Goal: Information Seeking & Learning: Find specific fact

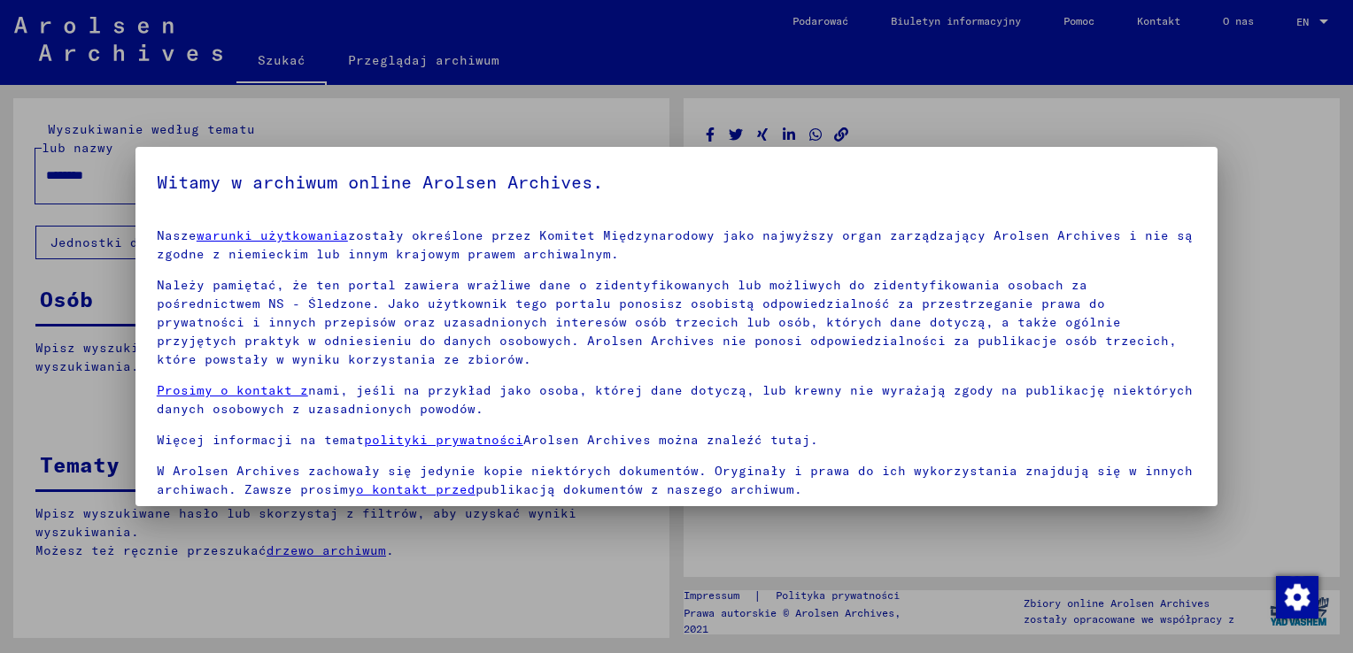
scroll to position [132, 0]
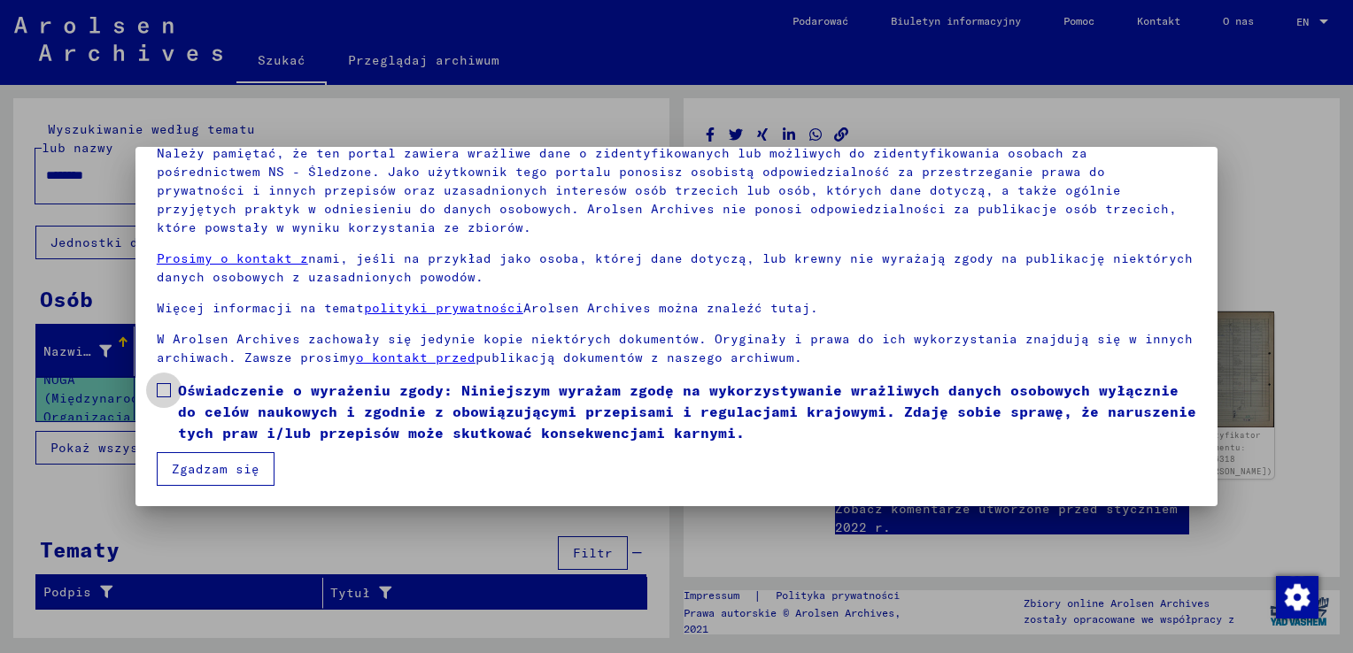
click at [170, 384] on span at bounding box center [164, 390] width 14 height 14
click at [184, 473] on button "Zgadzam się" at bounding box center [216, 469] width 118 height 34
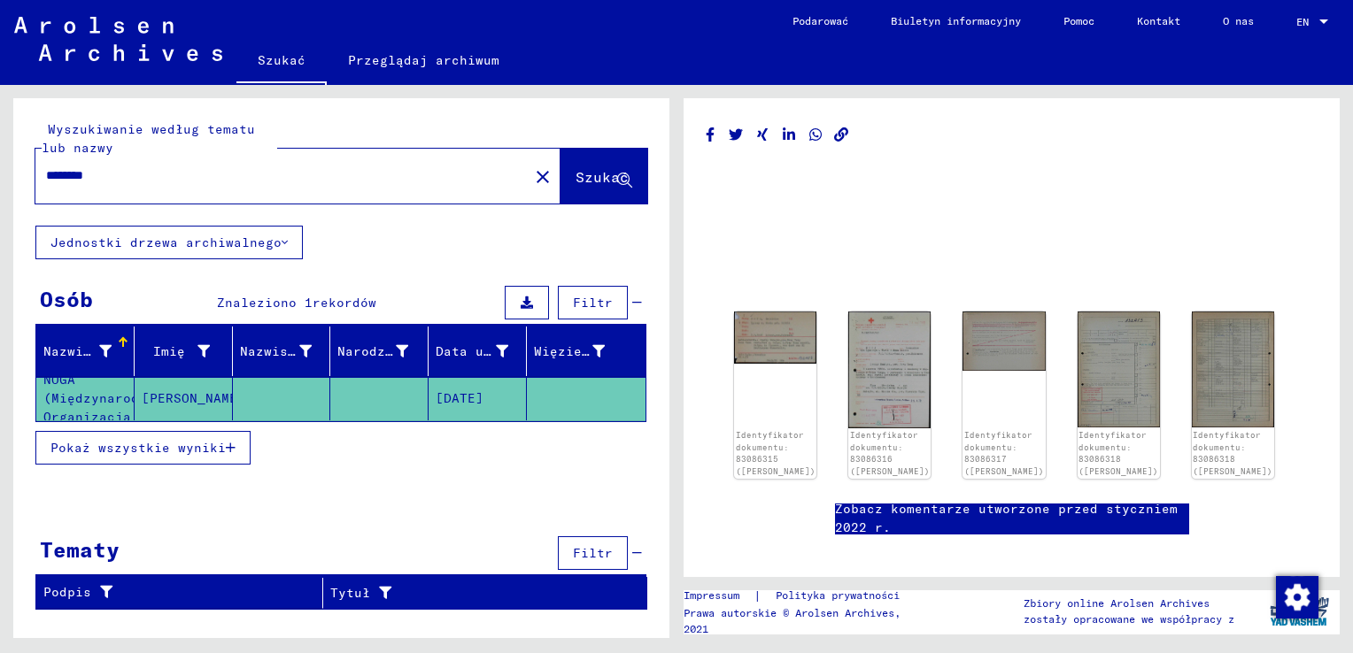
click at [262, 408] on mat-cell at bounding box center [282, 398] width 98 height 43
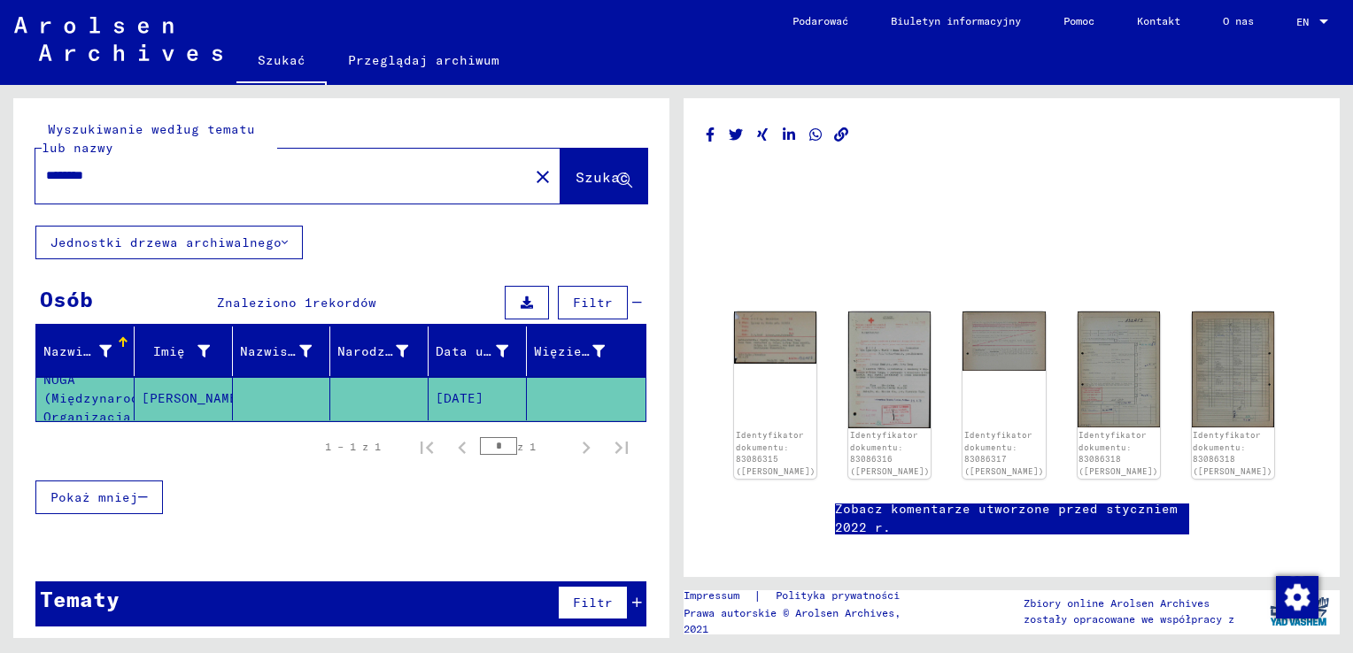
click at [264, 401] on mat-cell at bounding box center [282, 398] width 98 height 43
click at [1222, 381] on img at bounding box center [1232, 368] width 87 height 121
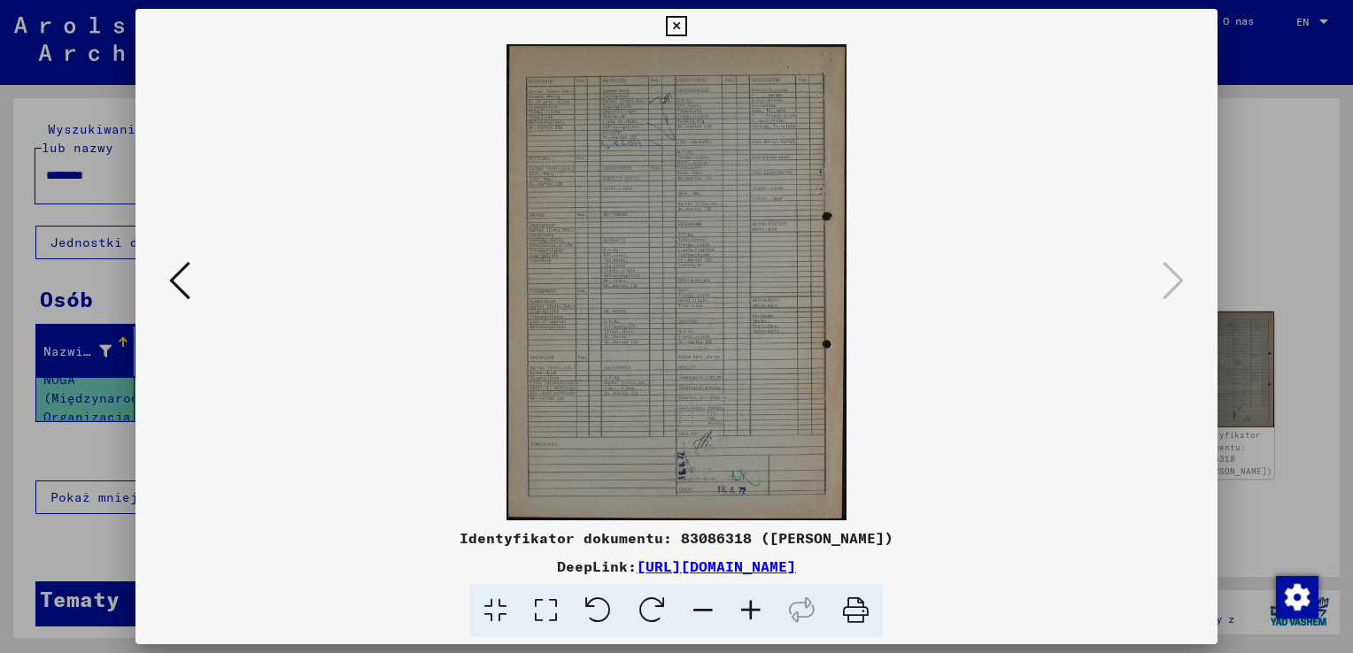
click at [751, 604] on icon at bounding box center [751, 611] width 48 height 54
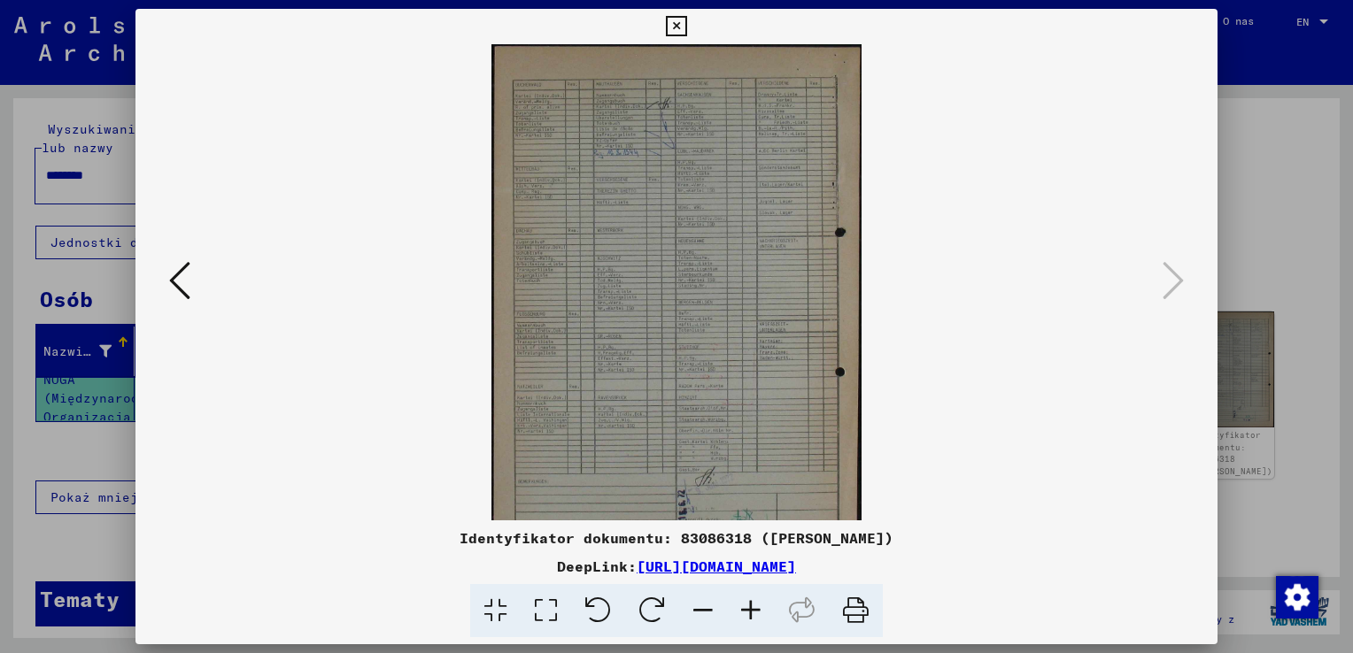
click at [751, 604] on icon at bounding box center [751, 611] width 48 height 54
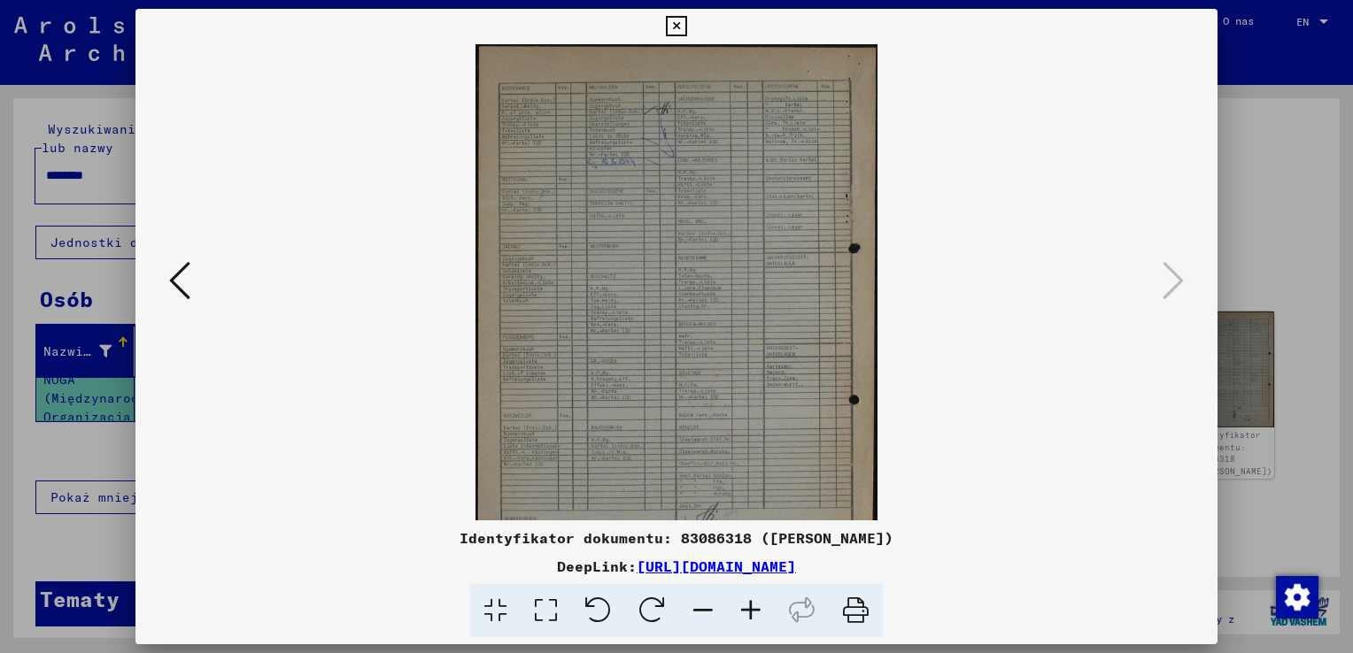
click at [751, 604] on icon at bounding box center [751, 611] width 48 height 54
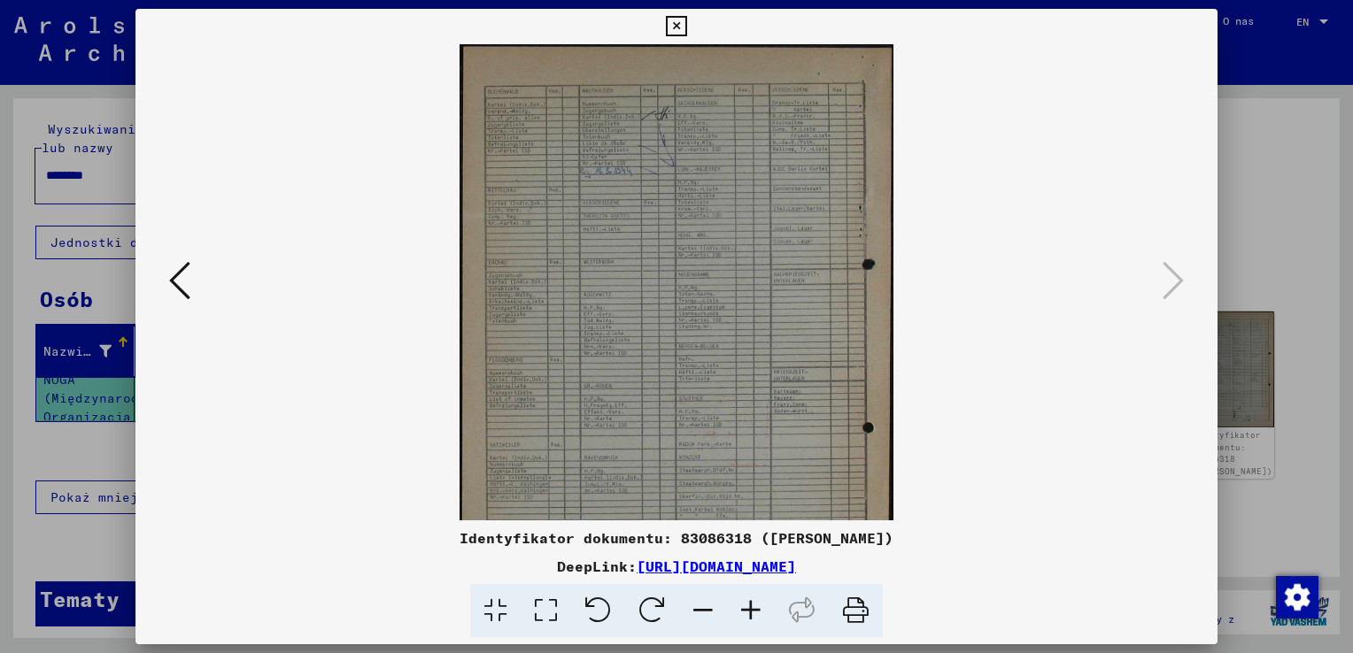
click at [751, 604] on icon at bounding box center [751, 611] width 48 height 54
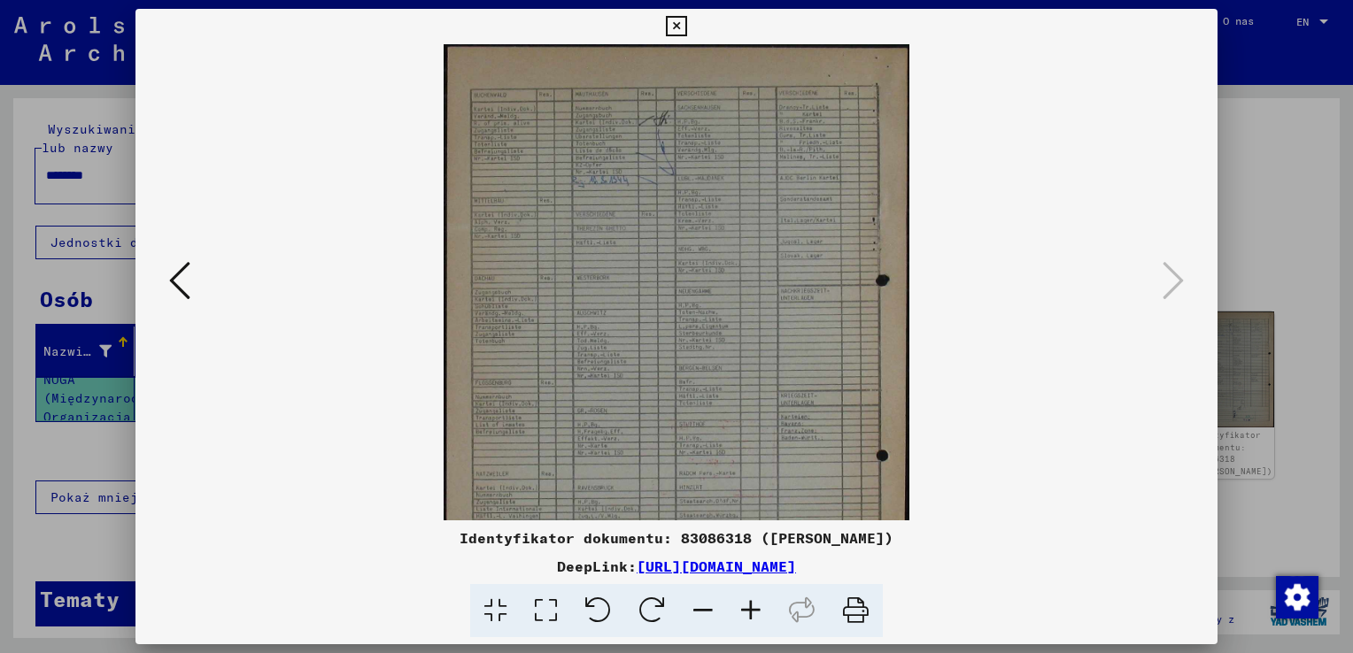
click at [751, 604] on icon at bounding box center [751, 611] width 48 height 54
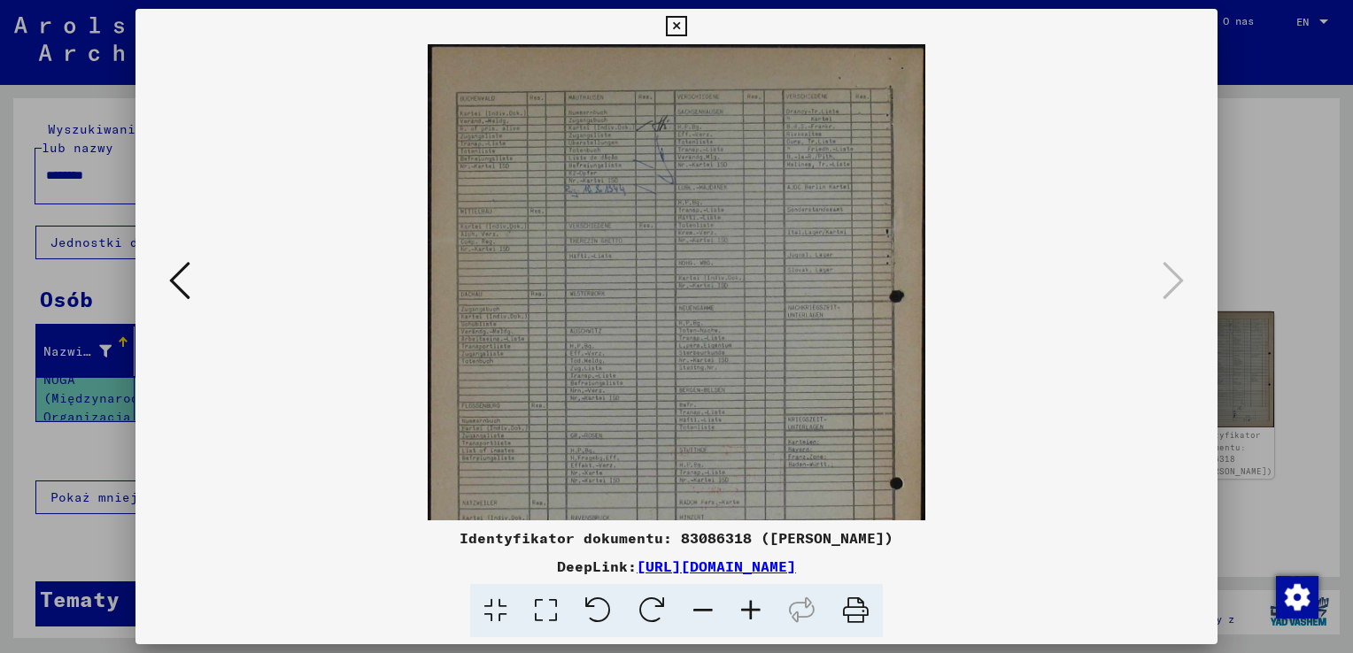
click at [751, 604] on icon at bounding box center [751, 611] width 48 height 54
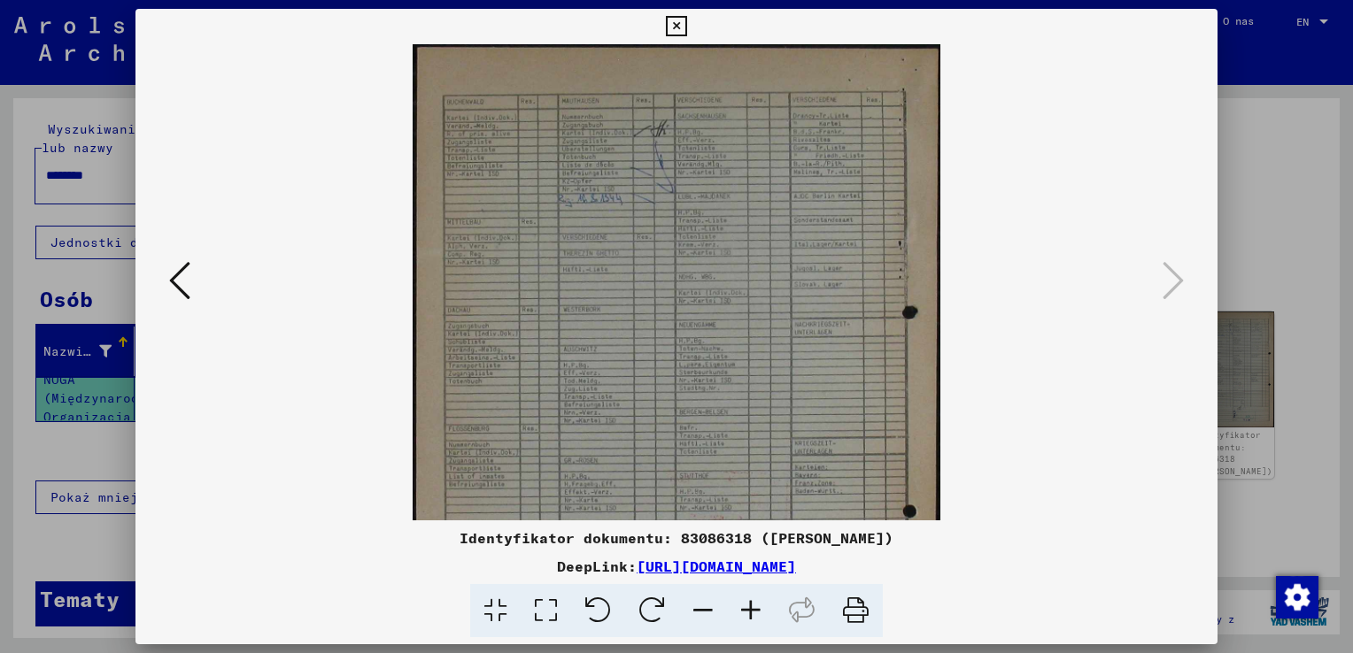
click at [751, 604] on icon at bounding box center [751, 611] width 48 height 54
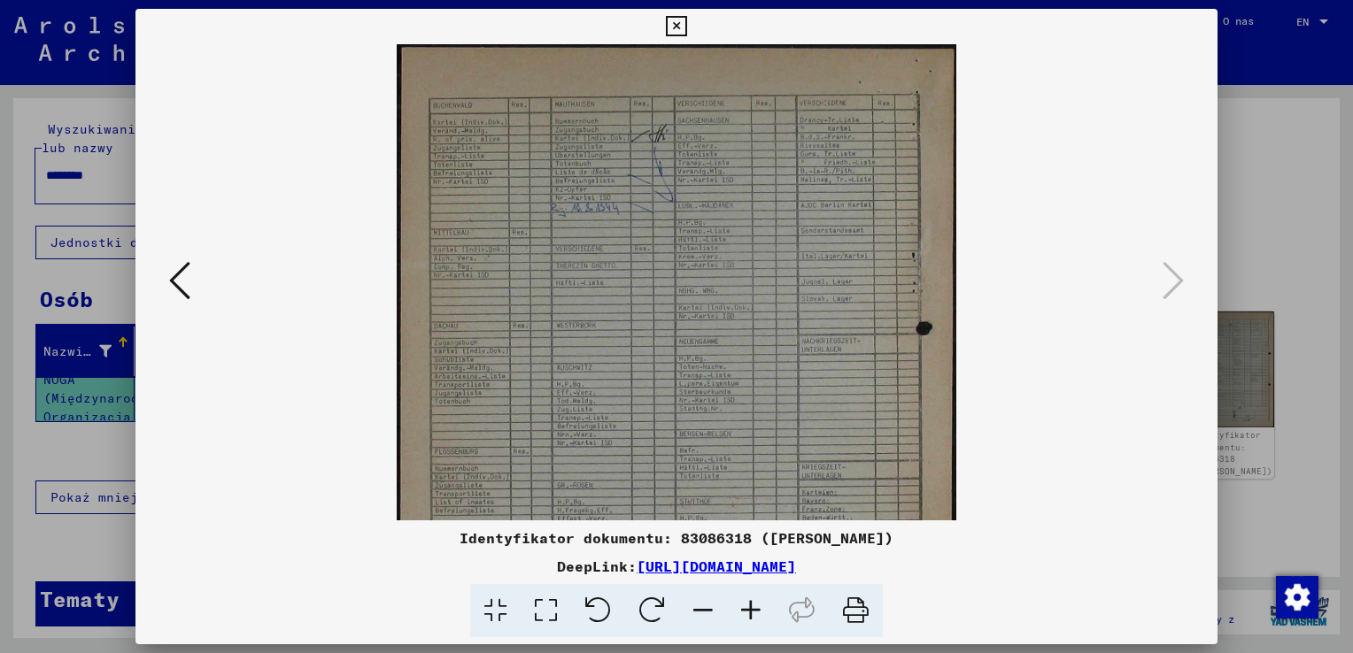
click at [751, 604] on icon at bounding box center [751, 611] width 48 height 54
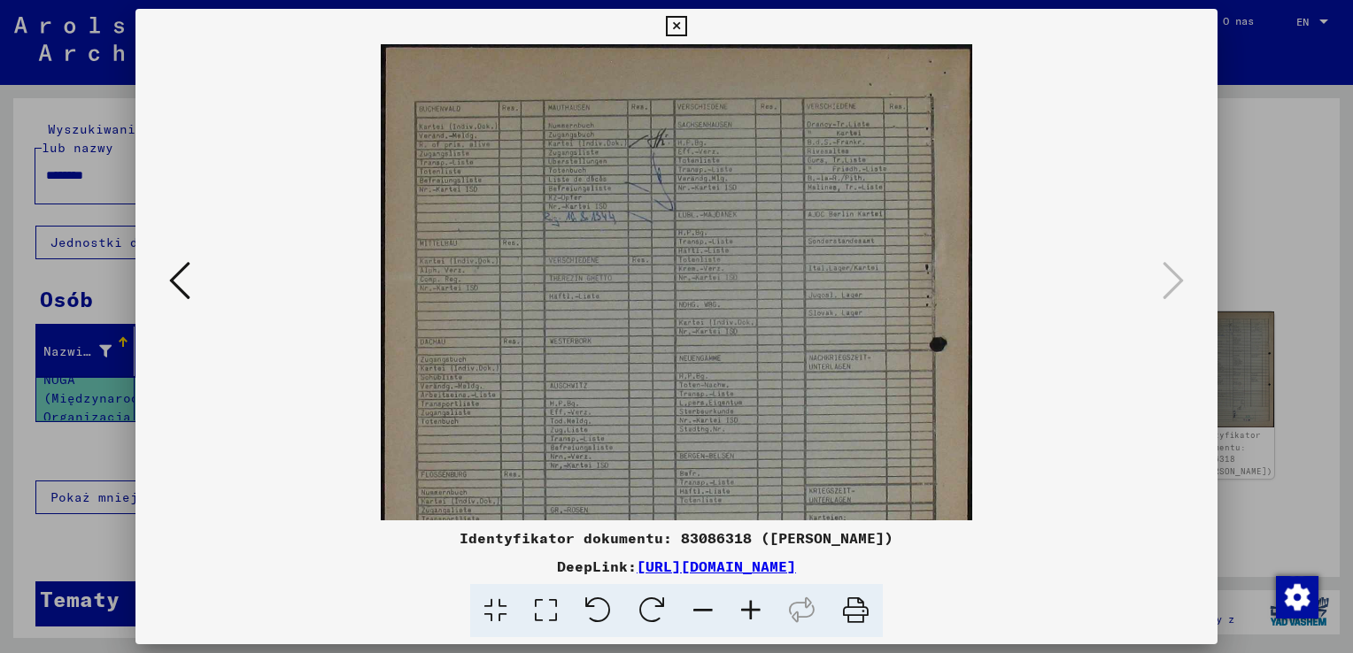
click at [751, 603] on icon at bounding box center [751, 611] width 48 height 54
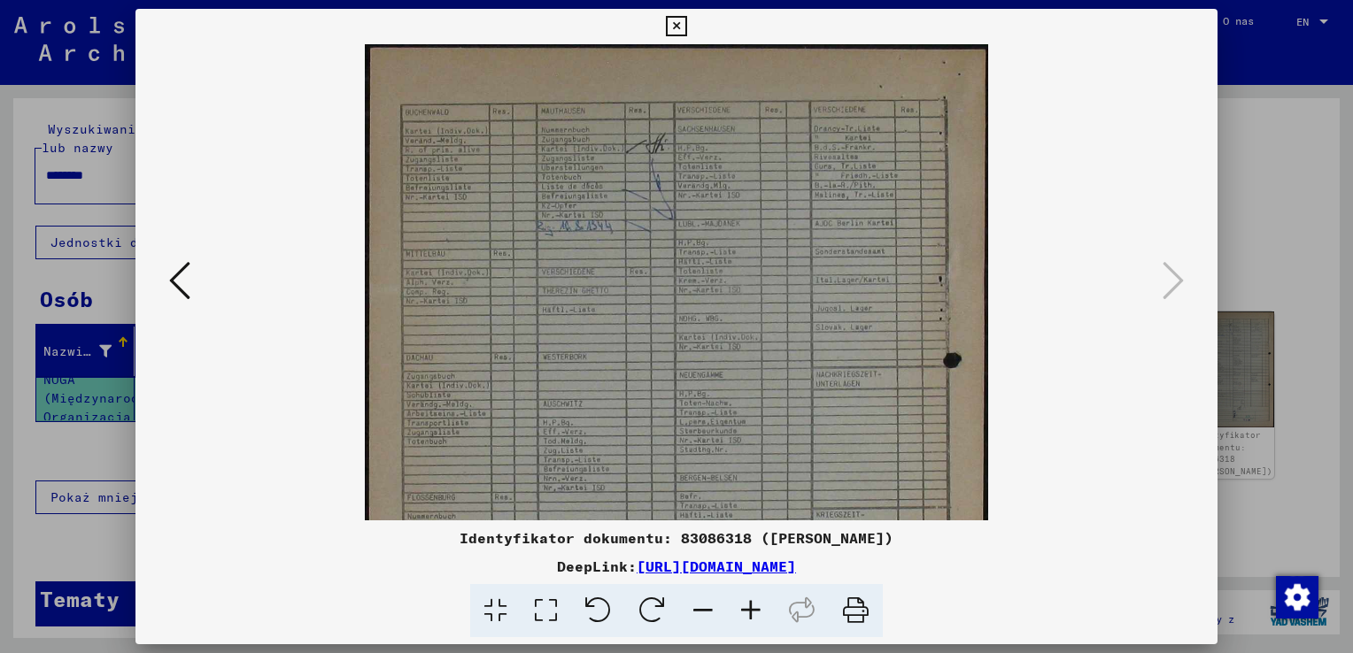
click at [751, 603] on icon at bounding box center [751, 611] width 48 height 54
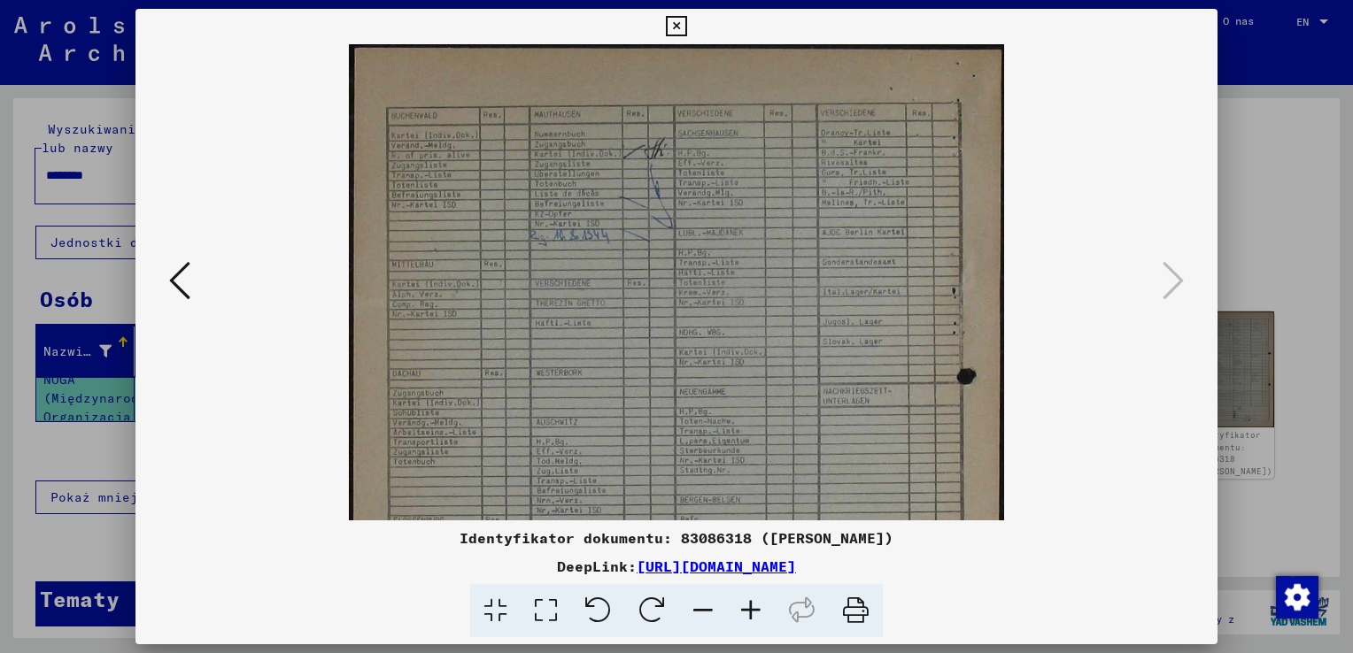
click at [751, 603] on icon at bounding box center [751, 611] width 48 height 54
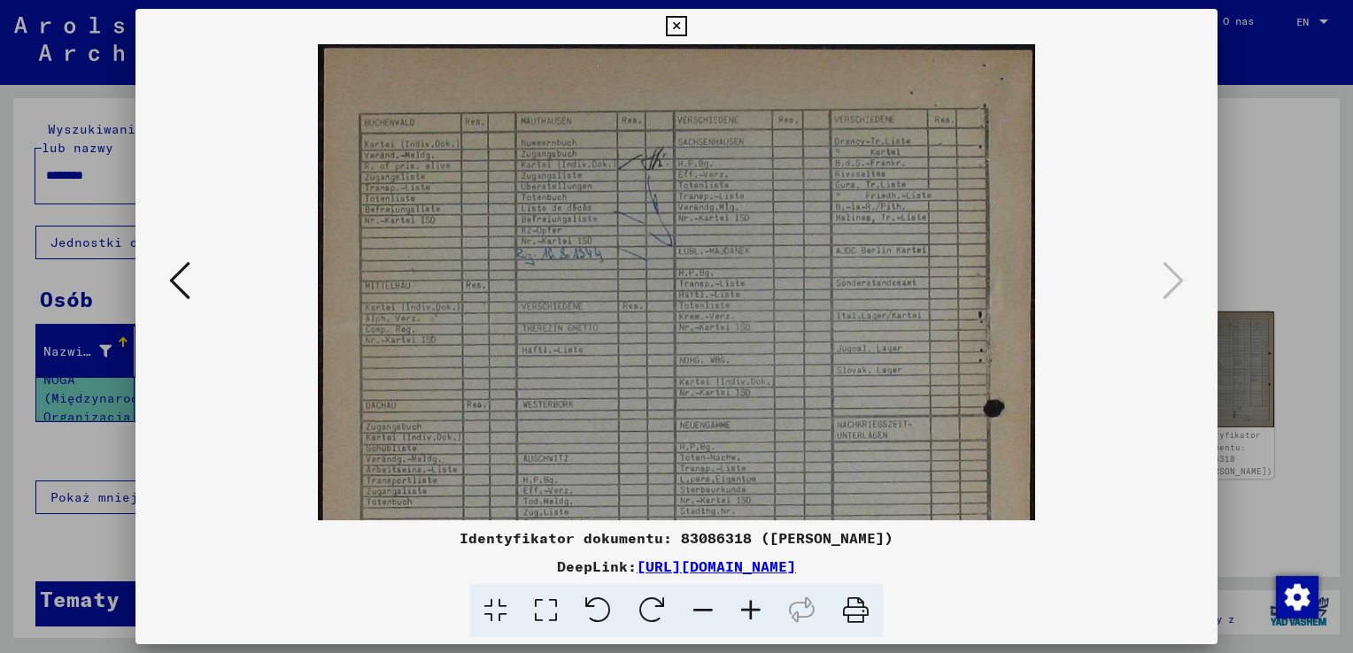
click at [751, 603] on icon at bounding box center [751, 611] width 48 height 54
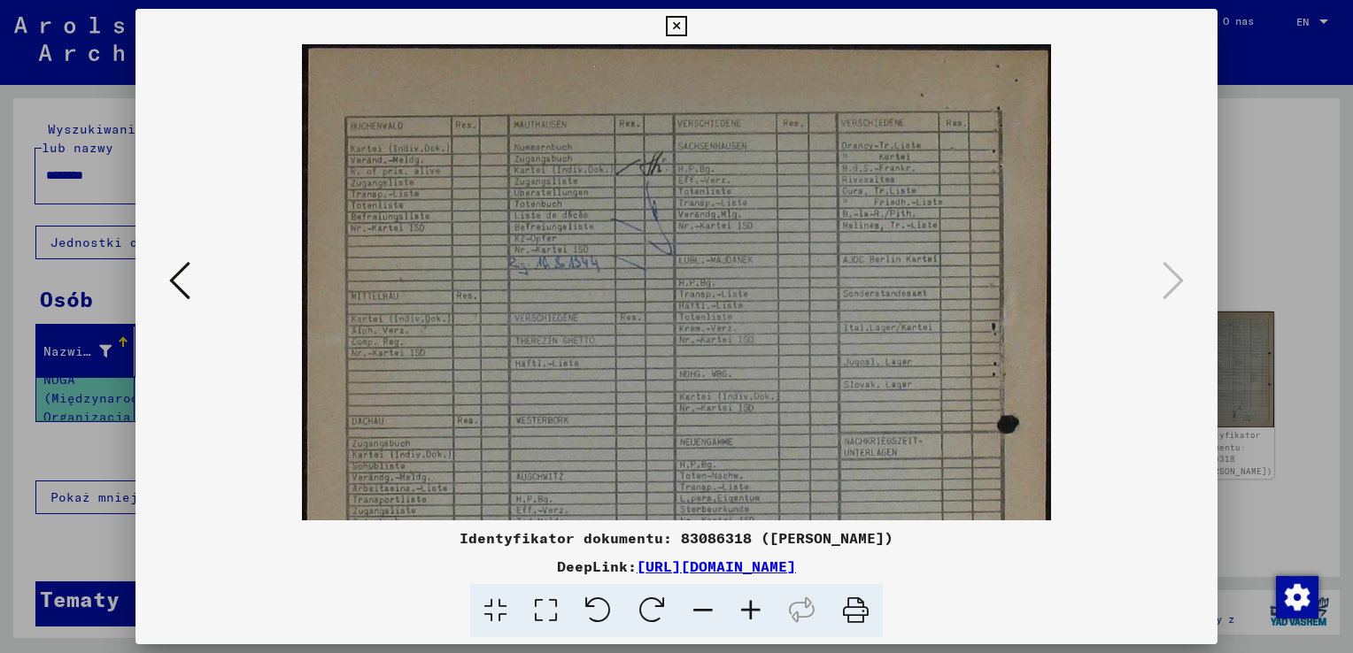
click at [751, 603] on icon at bounding box center [751, 611] width 48 height 54
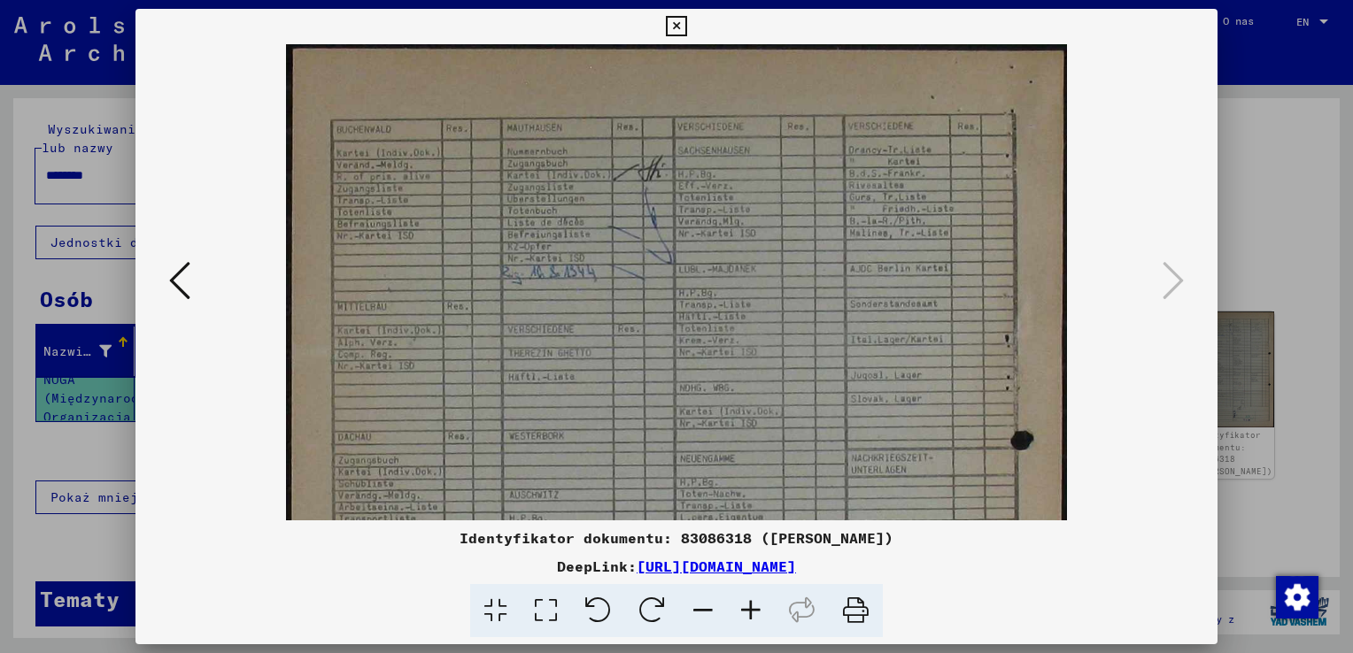
click at [751, 603] on icon at bounding box center [751, 611] width 48 height 54
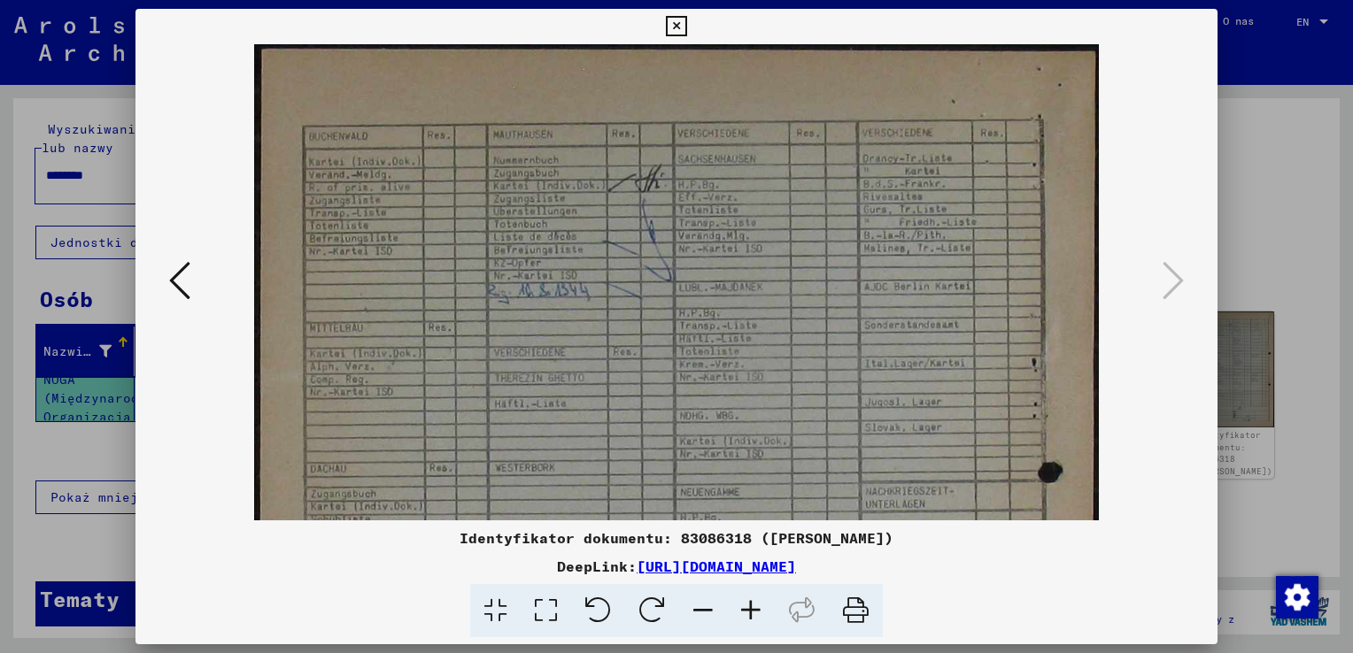
click at [751, 603] on icon at bounding box center [751, 611] width 48 height 54
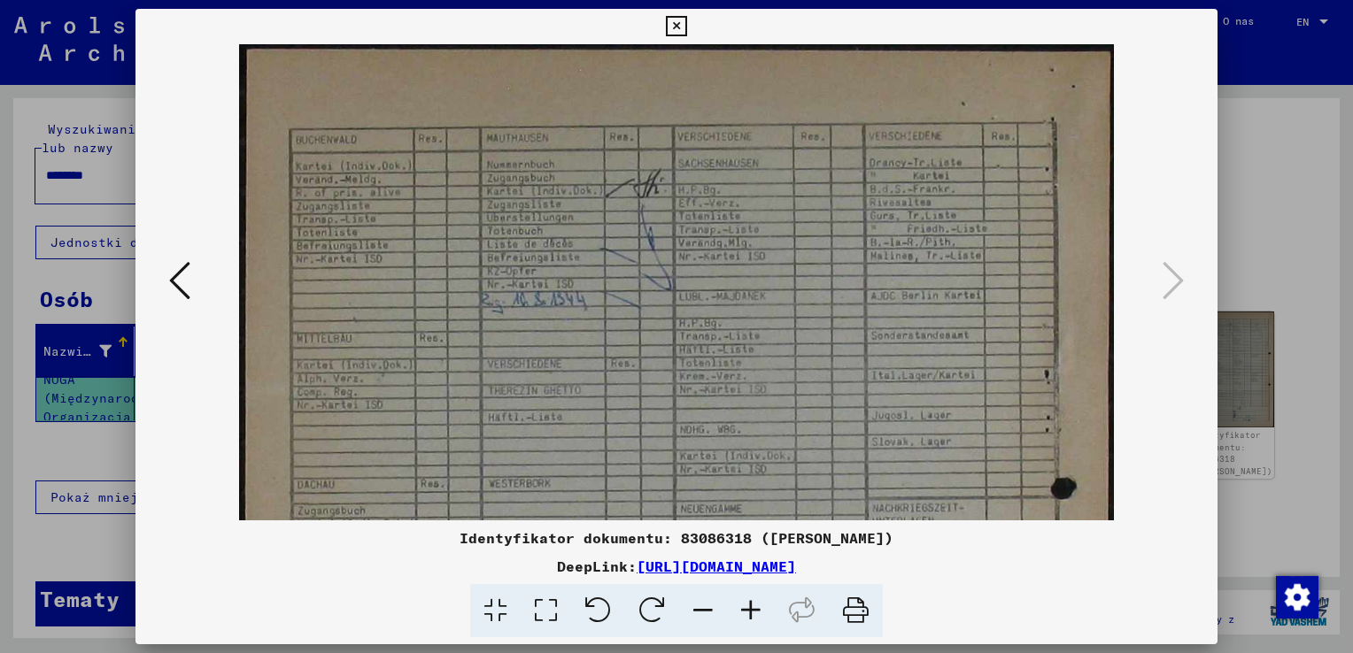
click at [751, 603] on icon at bounding box center [751, 611] width 48 height 54
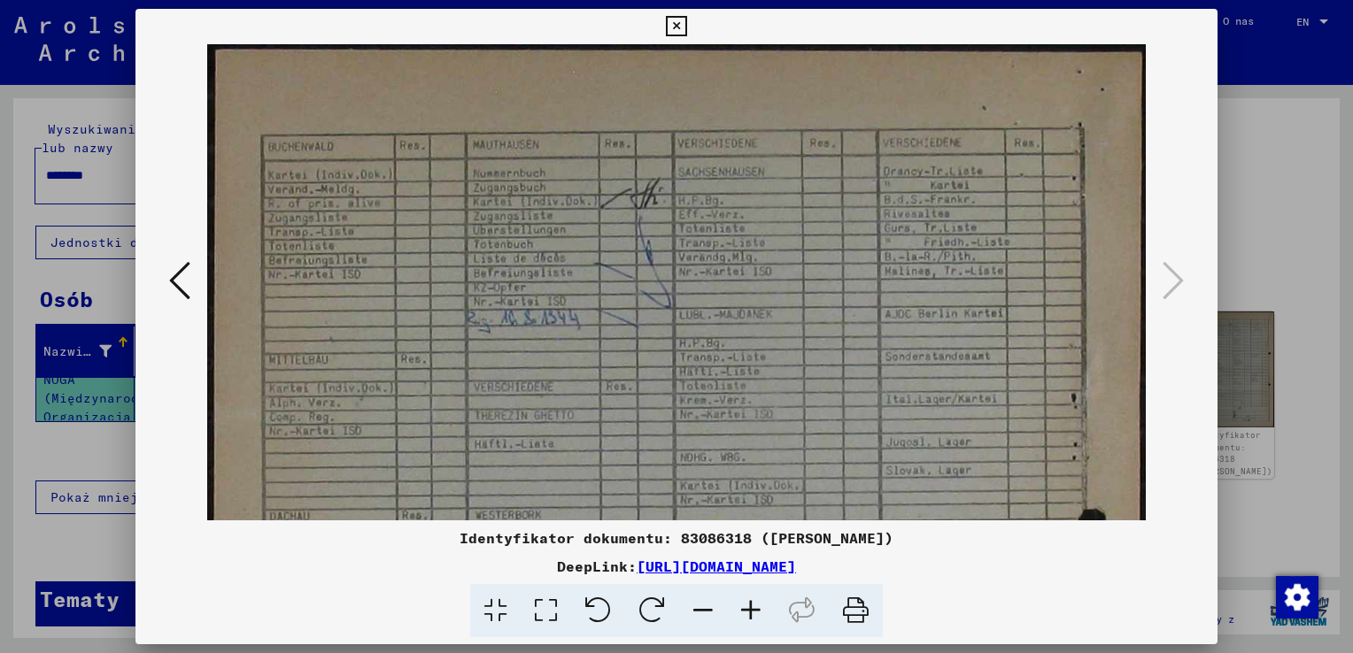
click at [751, 603] on icon at bounding box center [751, 611] width 48 height 54
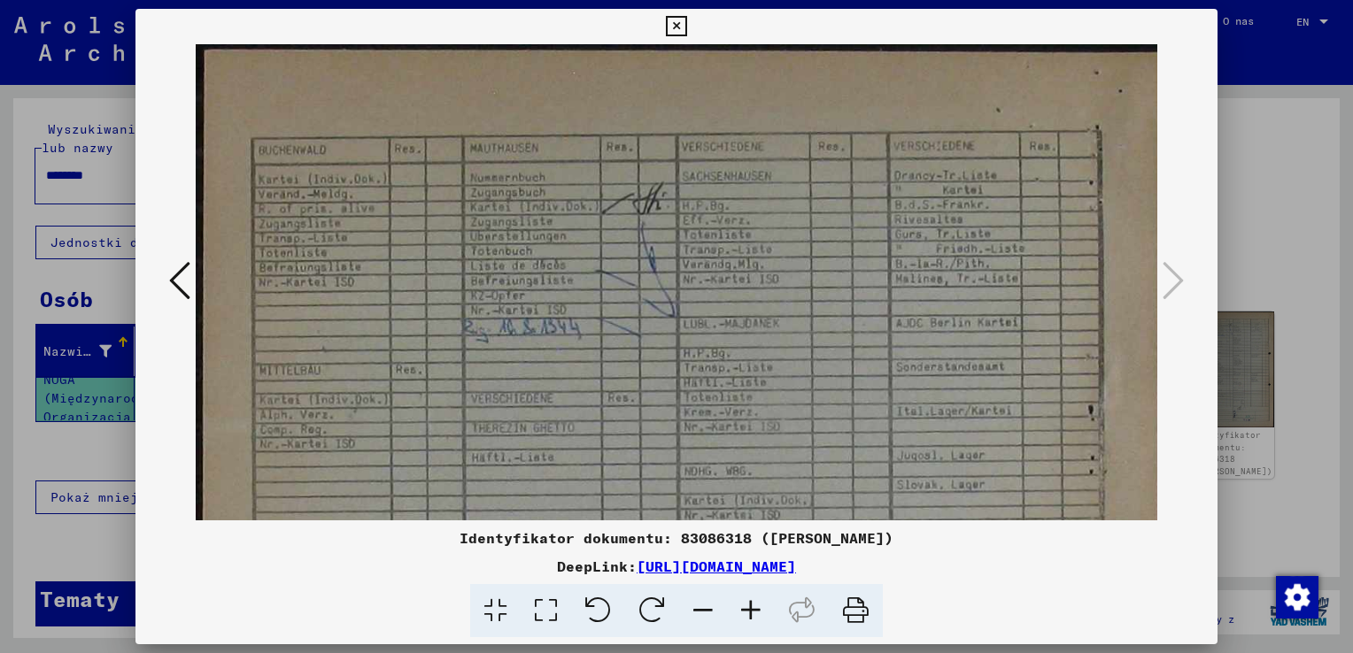
click at [751, 603] on icon at bounding box center [751, 611] width 48 height 54
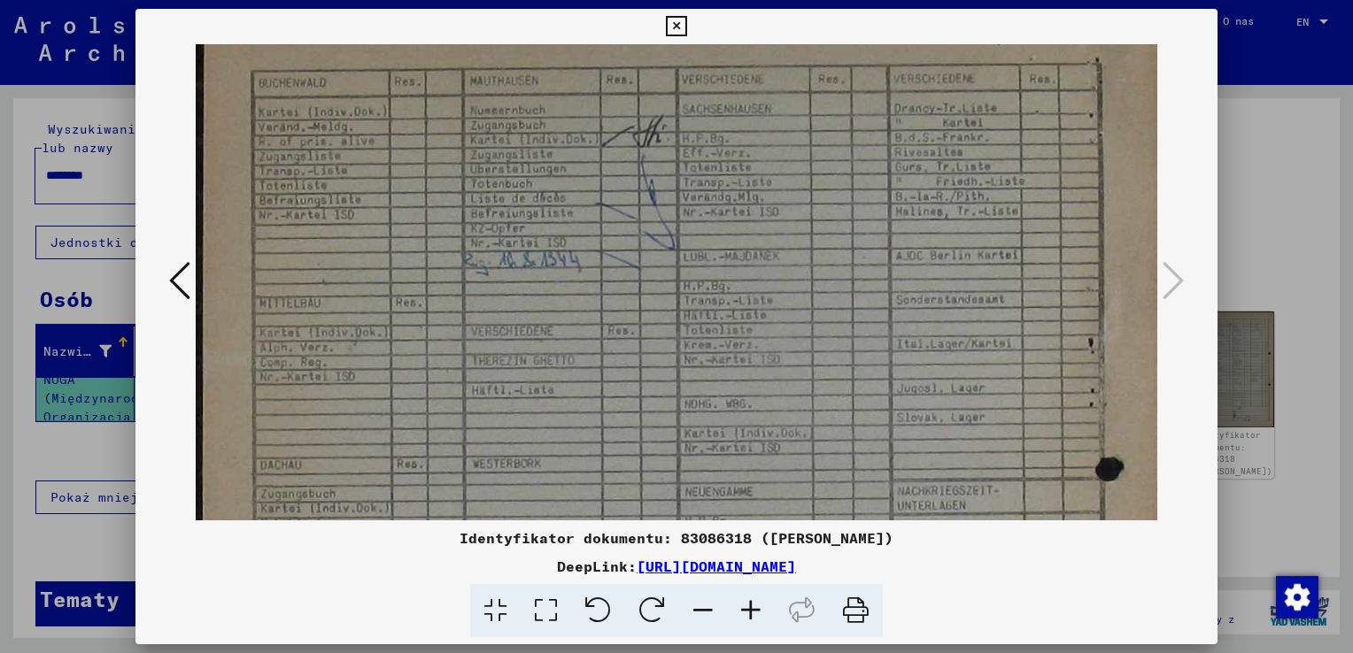
scroll to position [71, 0]
drag, startPoint x: 675, startPoint y: 419, endPoint x: 829, endPoint y: 349, distance: 169.2
click at [829, 349] on img at bounding box center [681, 654] width 970 height 1362
click at [751, 600] on icon at bounding box center [751, 611] width 48 height 54
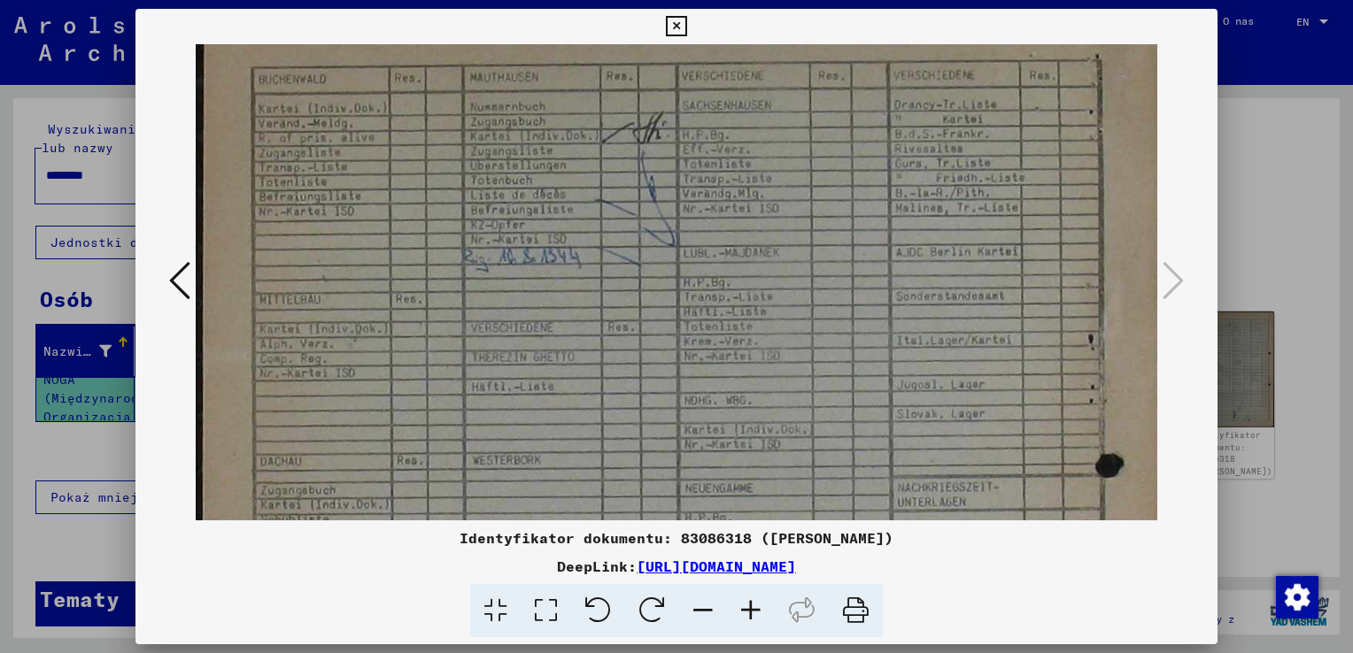
click at [1261, 223] on div at bounding box center [676, 326] width 1353 height 653
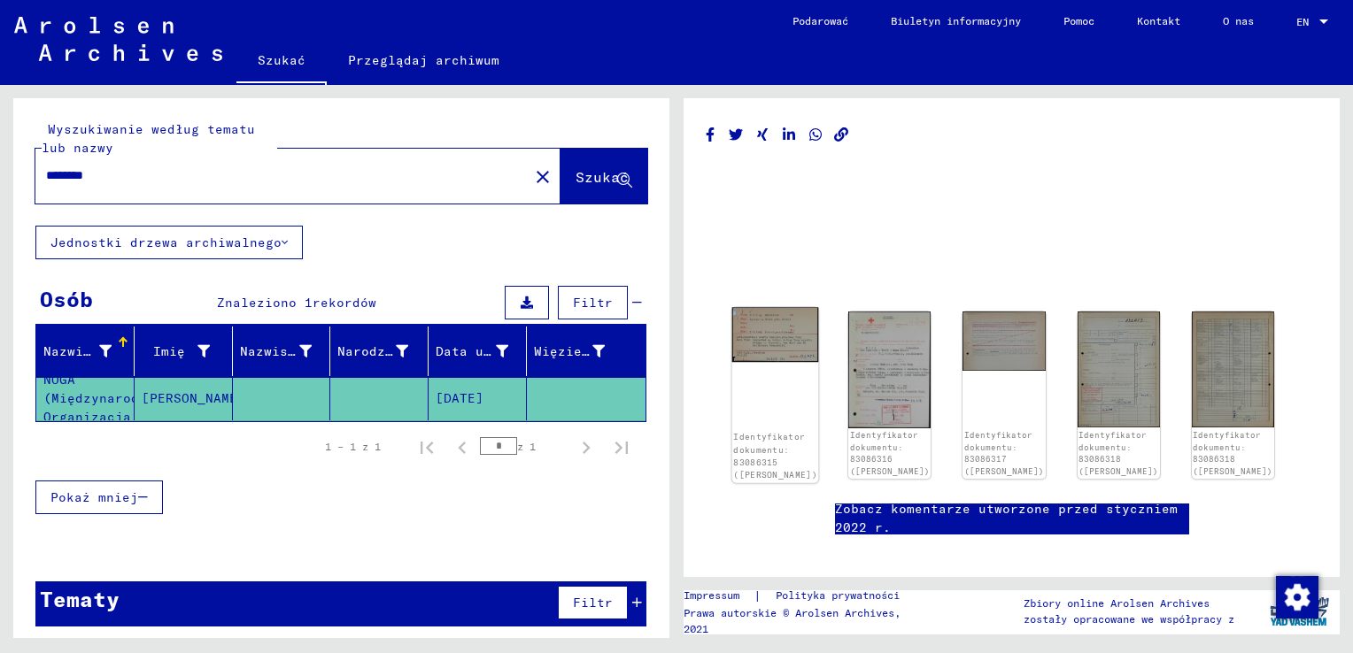
click at [789, 338] on img at bounding box center [775, 335] width 87 height 55
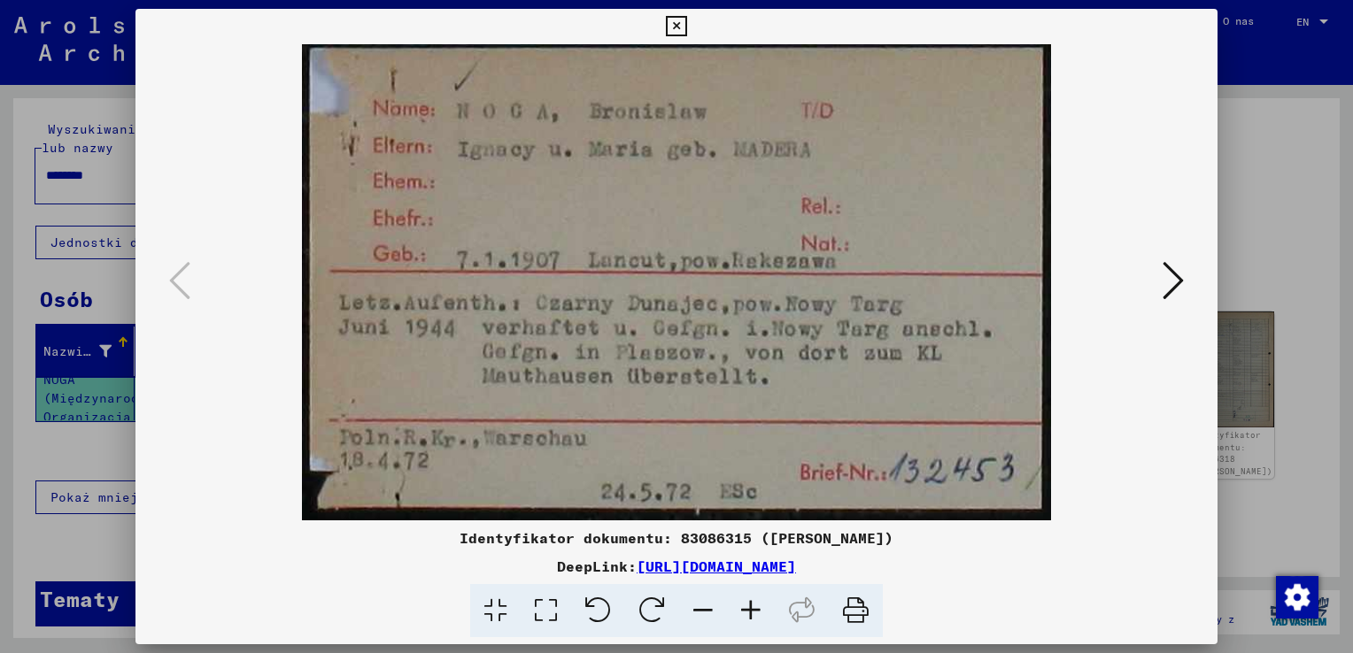
click at [789, 338] on img at bounding box center [677, 282] width 962 height 476
click at [1183, 281] on icon at bounding box center [1173, 280] width 21 height 42
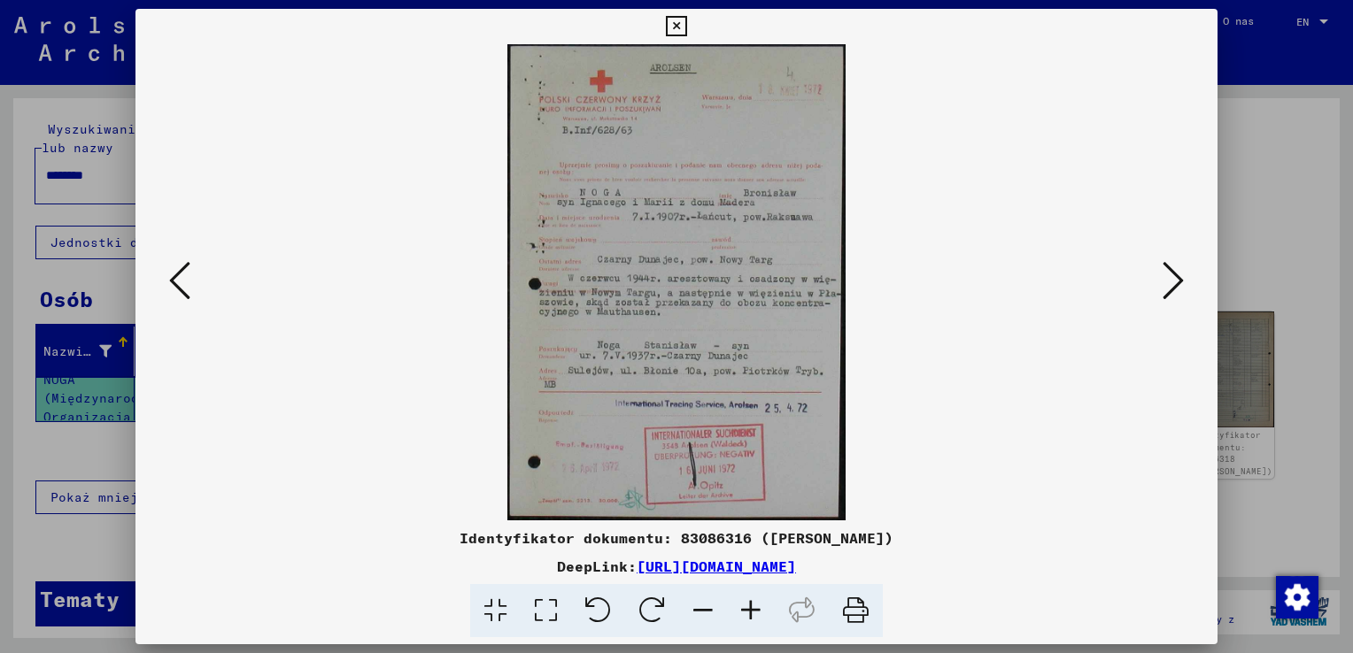
click at [1176, 278] on icon at bounding box center [1173, 280] width 21 height 42
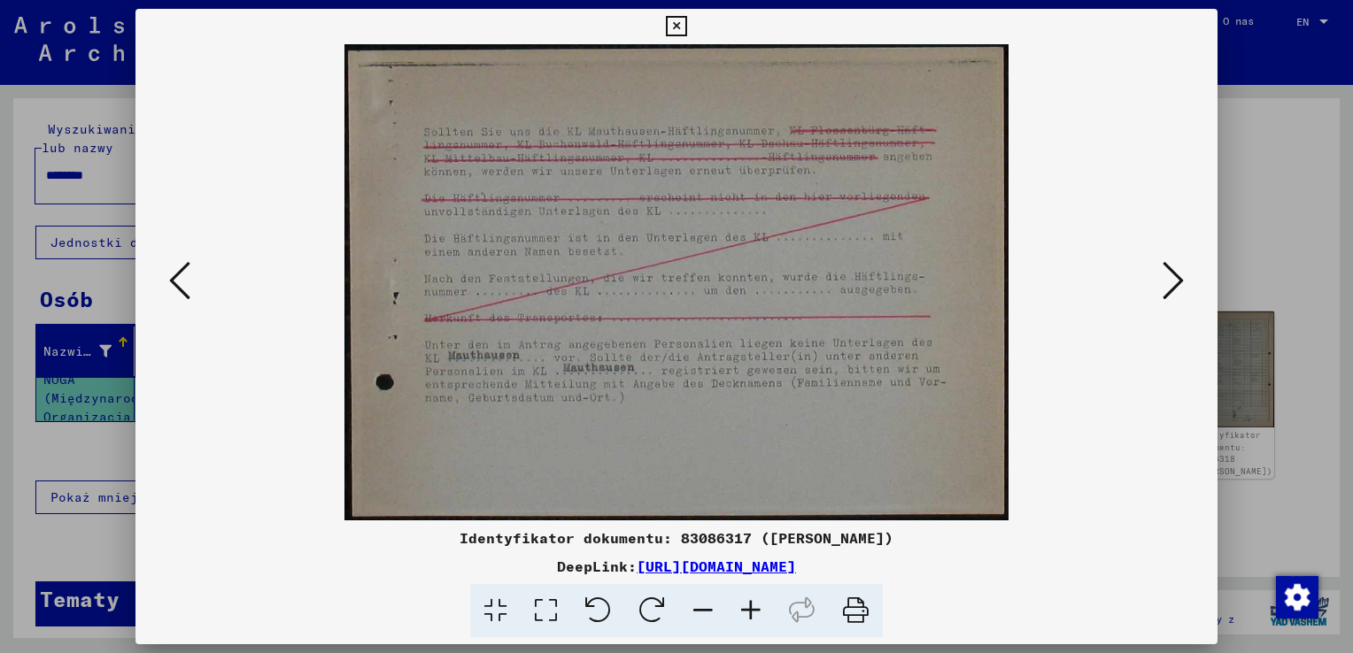
click at [1176, 278] on icon at bounding box center [1173, 280] width 21 height 42
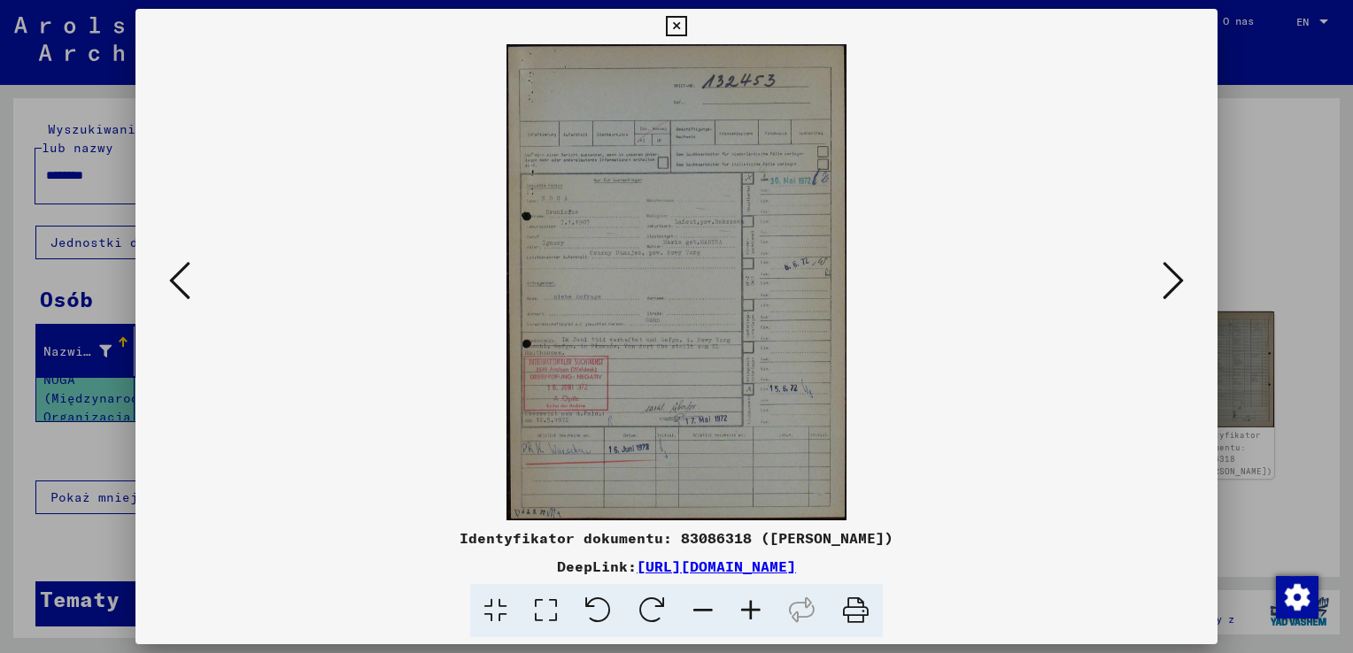
click at [1176, 278] on icon at bounding box center [1173, 280] width 21 height 42
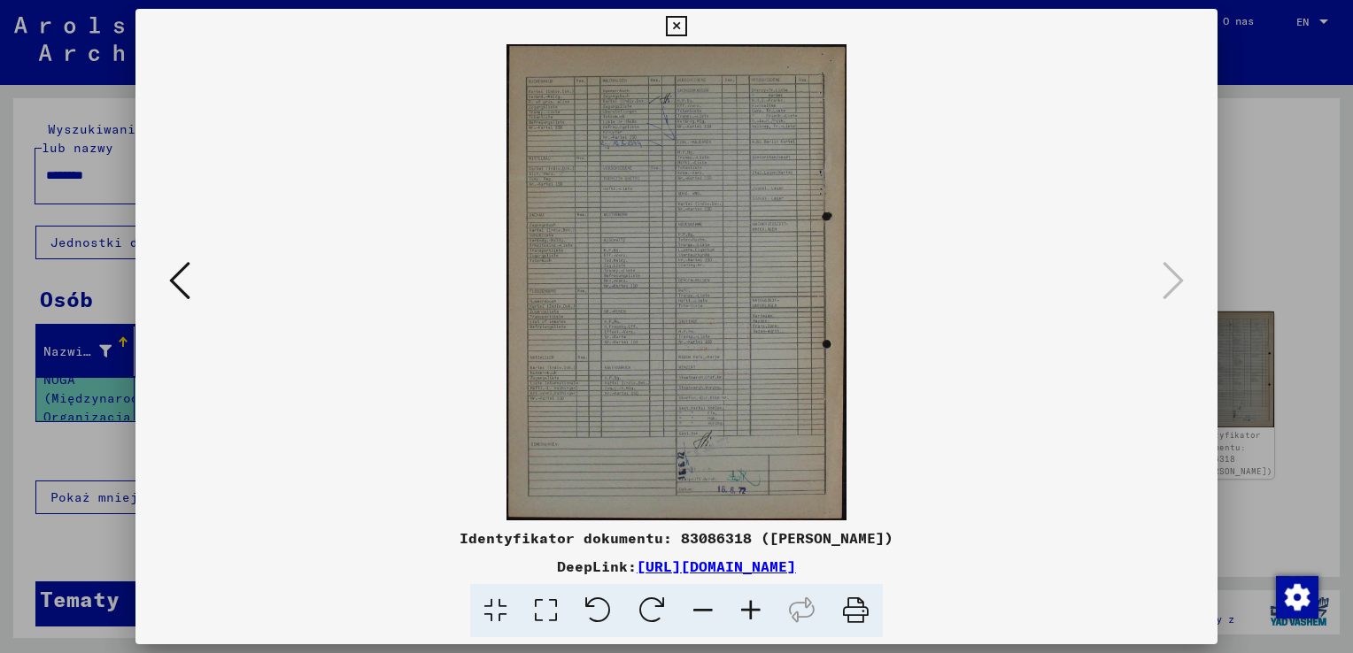
click at [1292, 212] on div at bounding box center [676, 326] width 1353 height 653
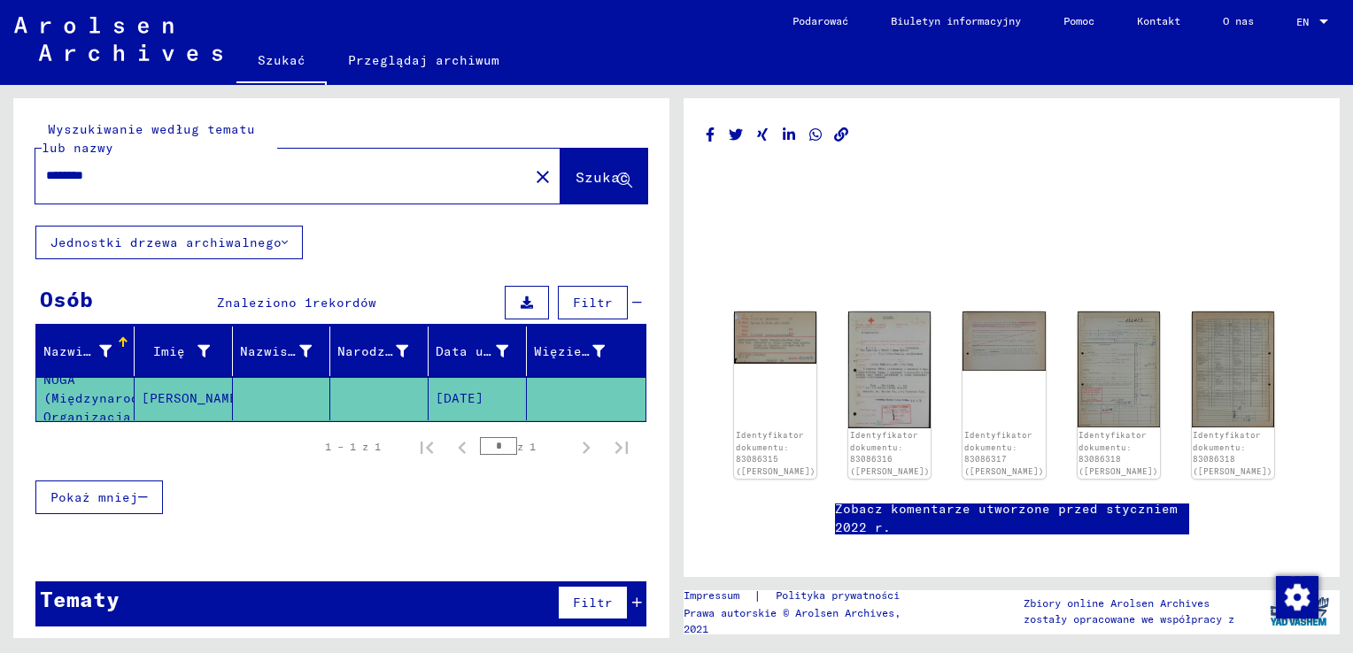
scroll to position [4, 0]
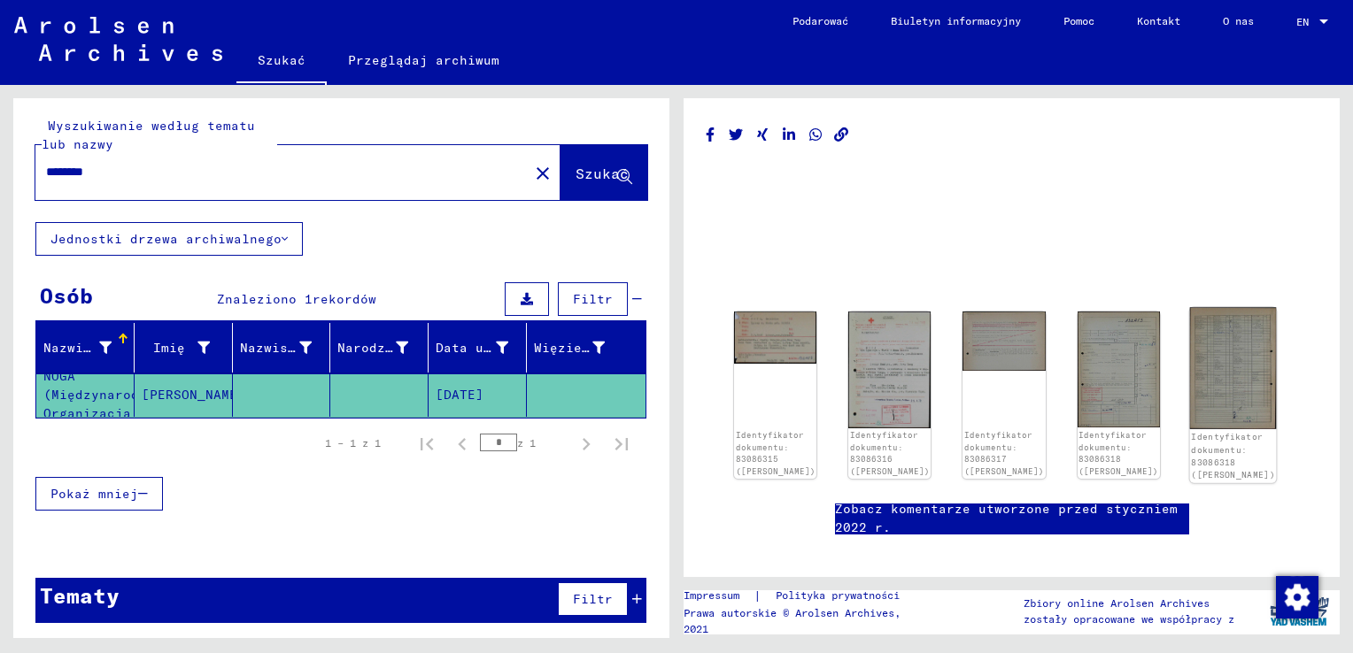
click at [1210, 374] on img at bounding box center [1232, 368] width 87 height 121
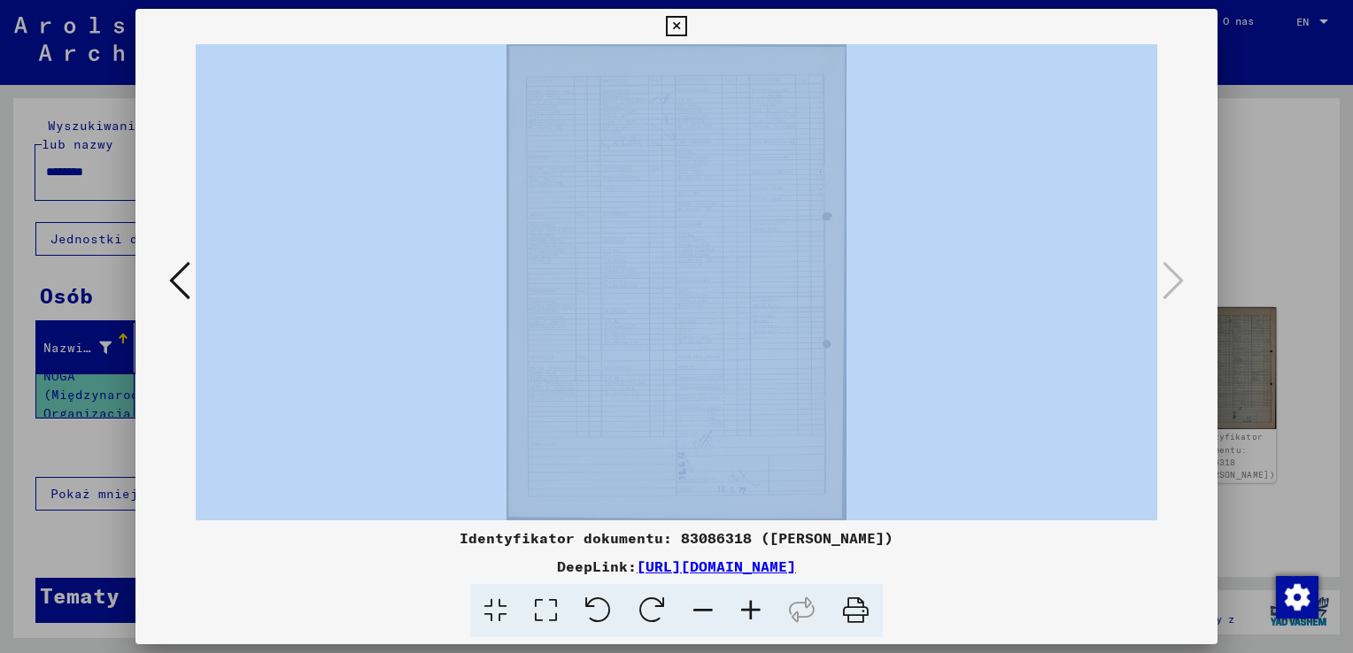
click at [1210, 374] on div "Identyfikator dokumentu: 83086318 ([PERSON_NAME]) DeepLink: [URL][DOMAIN_NAME]" at bounding box center [676, 327] width 1082 height 637
click at [960, 374] on img at bounding box center [677, 282] width 962 height 476
click at [175, 281] on icon at bounding box center [179, 280] width 21 height 42
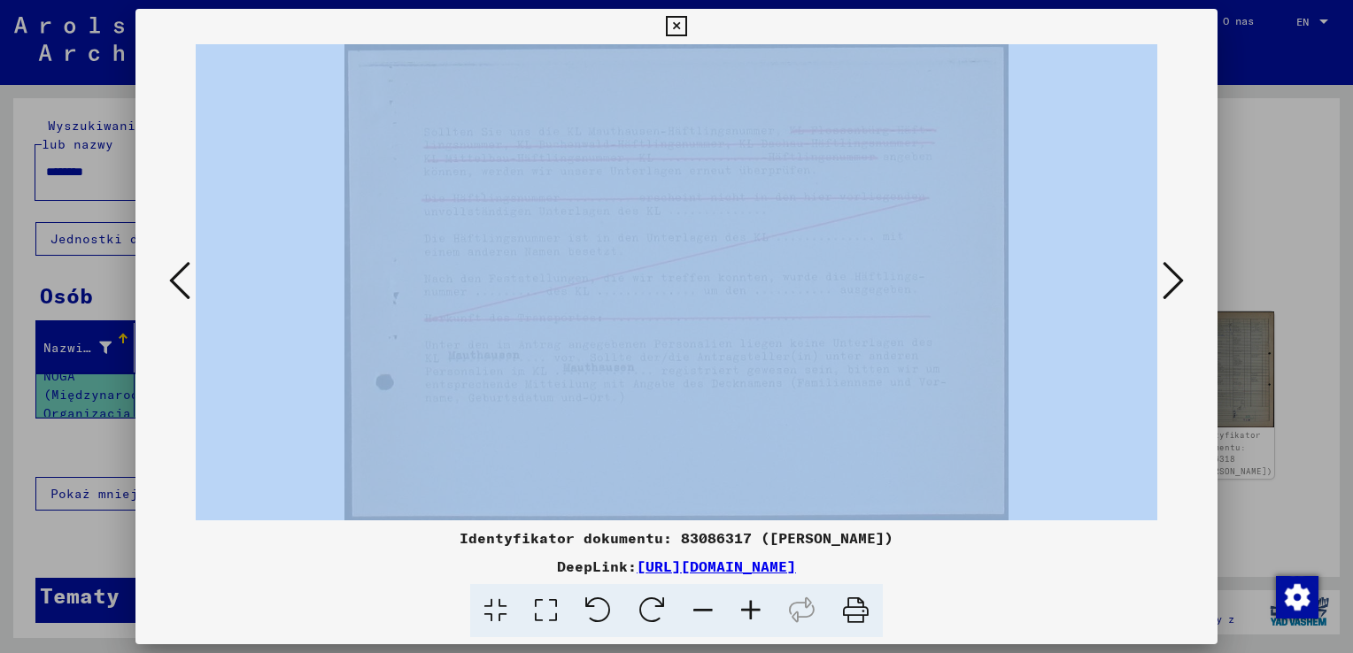
click at [175, 281] on icon at bounding box center [179, 280] width 21 height 42
